Goal: Check status

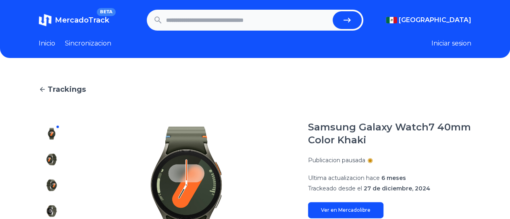
click at [218, 19] on input "text" at bounding box center [247, 20] width 163 height 18
paste input "**********"
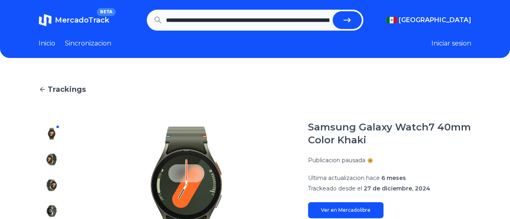
scroll to position [0, 276]
click at [357, 21] on button "submit" at bounding box center [350, 20] width 29 height 18
type input "**********"
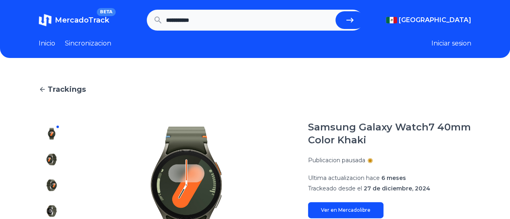
scroll to position [0, 0]
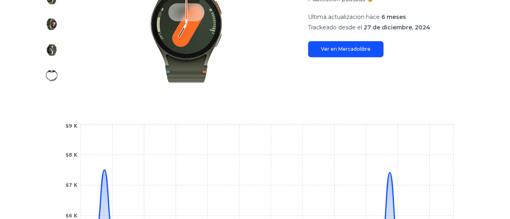
scroll to position [348, 0]
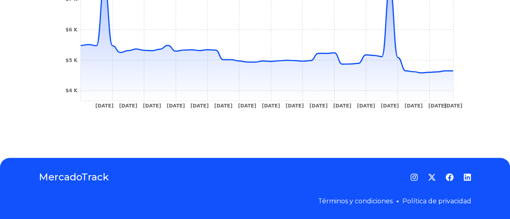
click at [411, 107] on tspan "[DATE]" at bounding box center [414, 106] width 18 height 6
click at [423, 106] on tspan "[DATE]" at bounding box center [414, 106] width 18 height 6
click at [454, 108] on tspan "[DATE]" at bounding box center [453, 106] width 18 height 6
click at [471, 108] on section "[DATE] [DATE] [DATE] [DATE] [DATE] [DATE] [DATE] [DATE] [DATE] [DATE] [DATE] [D…" at bounding box center [255, 26] width 433 height 214
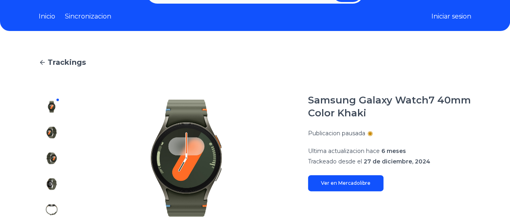
scroll to position [0, 0]
